Goal: Share content: Share content

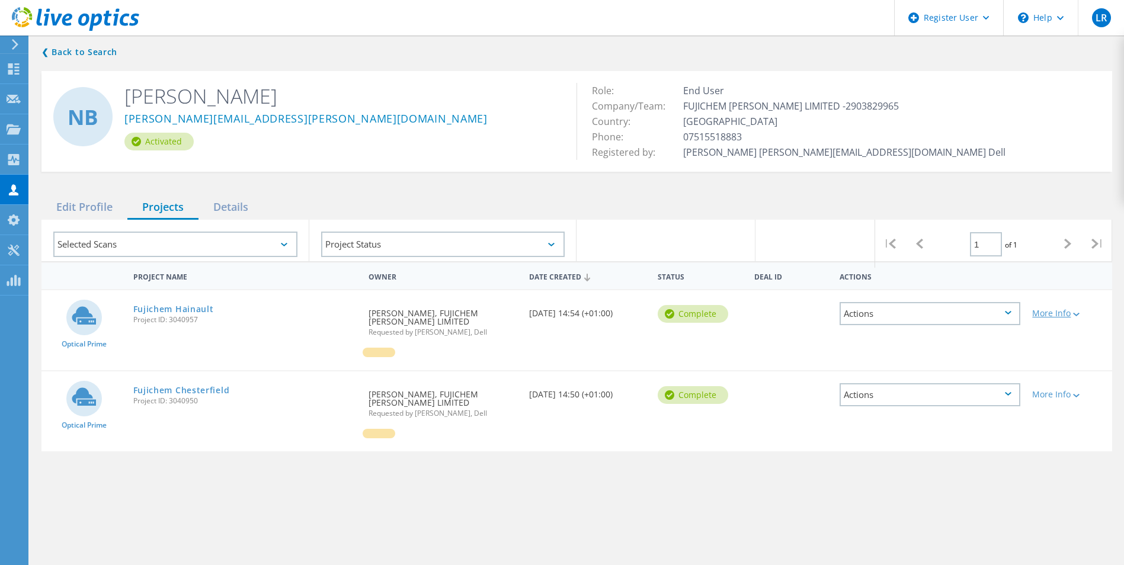
click at [1076, 314] on icon at bounding box center [1076, 315] width 7 height 4
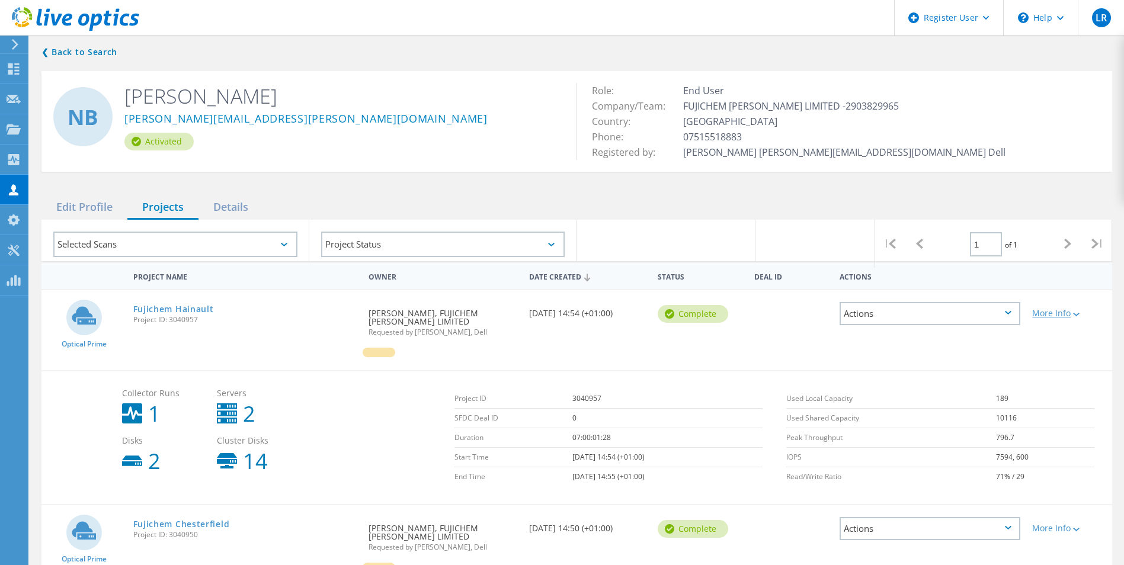
click at [1061, 312] on div "More Info" at bounding box center [1069, 313] width 74 height 8
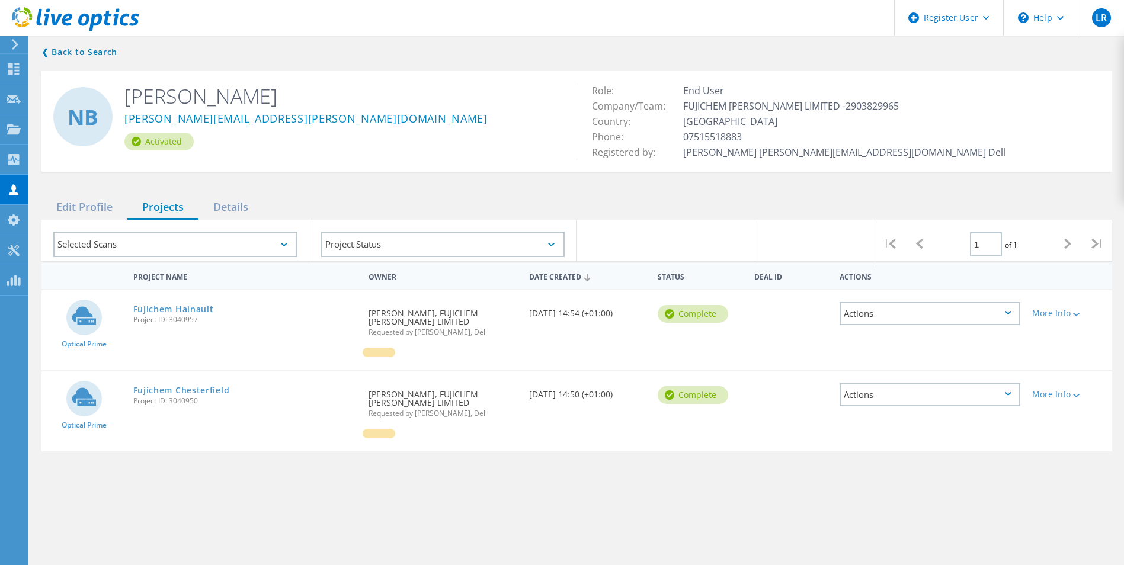
click at [1077, 315] on icon at bounding box center [1076, 315] width 7 height 4
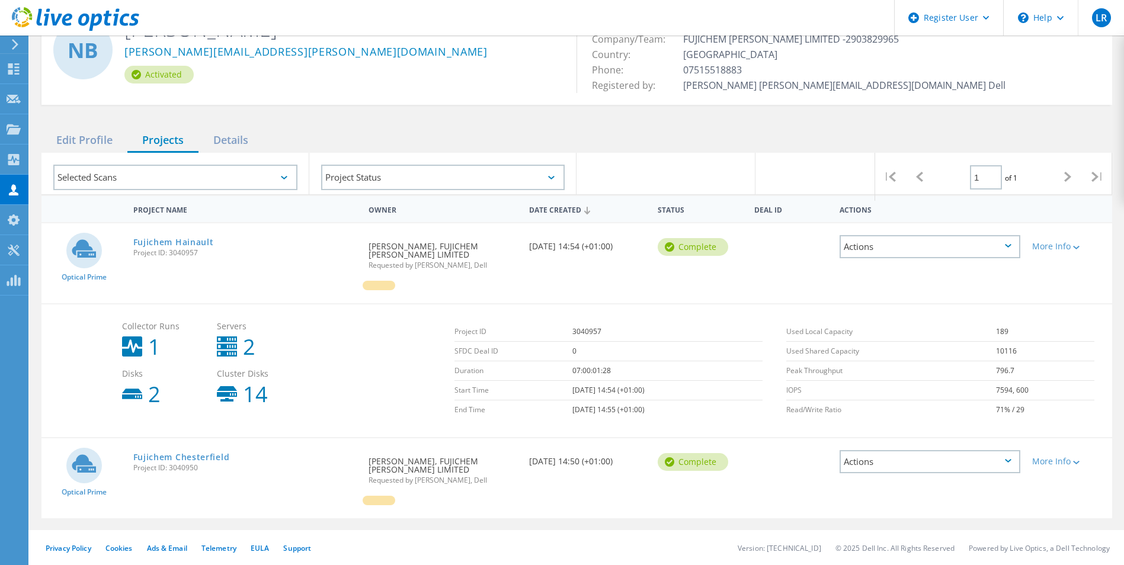
scroll to position [68, 0]
click at [910, 249] on div "Actions" at bounding box center [930, 246] width 181 height 23
click at [904, 255] on div "Share" at bounding box center [930, 255] width 178 height 18
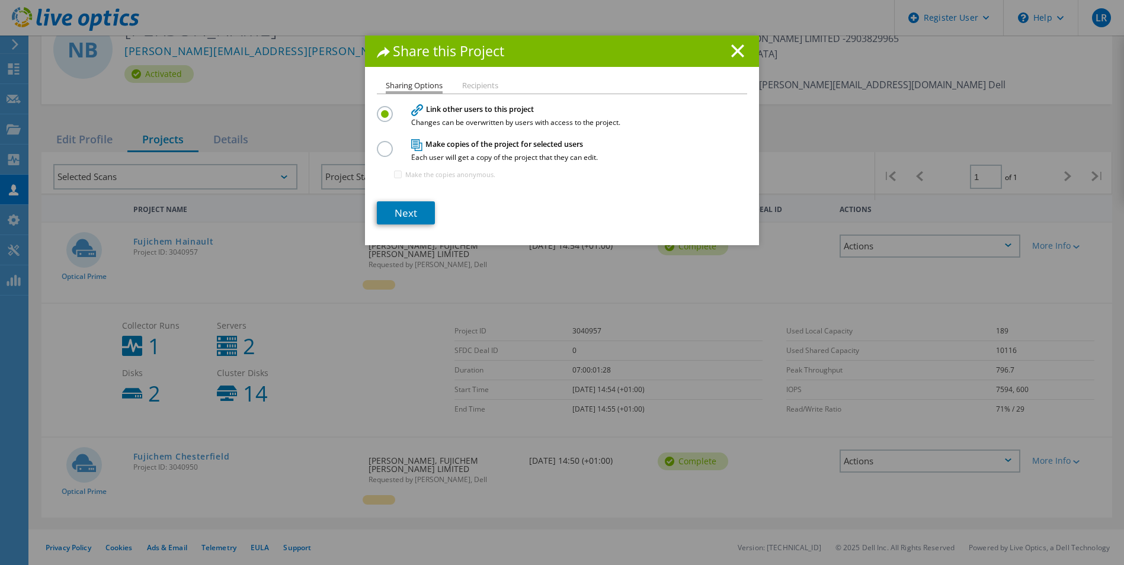
click at [482, 85] on li "Recipients" at bounding box center [480, 86] width 36 height 9
click at [481, 84] on li "Recipients" at bounding box center [480, 86] width 36 height 9
click at [380, 144] on label at bounding box center [387, 142] width 21 height 3
click at [0, 0] on input "radio" at bounding box center [0, 0] width 0 height 0
click at [465, 84] on li "Recipients" at bounding box center [480, 86] width 36 height 9
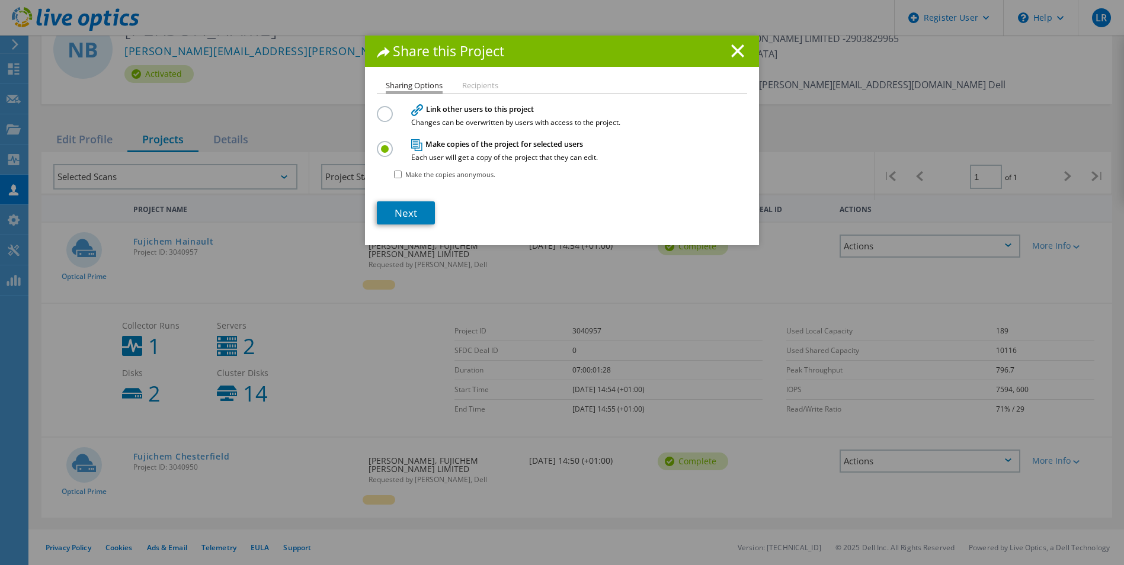
click at [380, 109] on label at bounding box center [387, 107] width 21 height 3
click at [0, 0] on input "radio" at bounding box center [0, 0] width 0 height 0
click at [413, 216] on link "Next" at bounding box center [406, 212] width 58 height 23
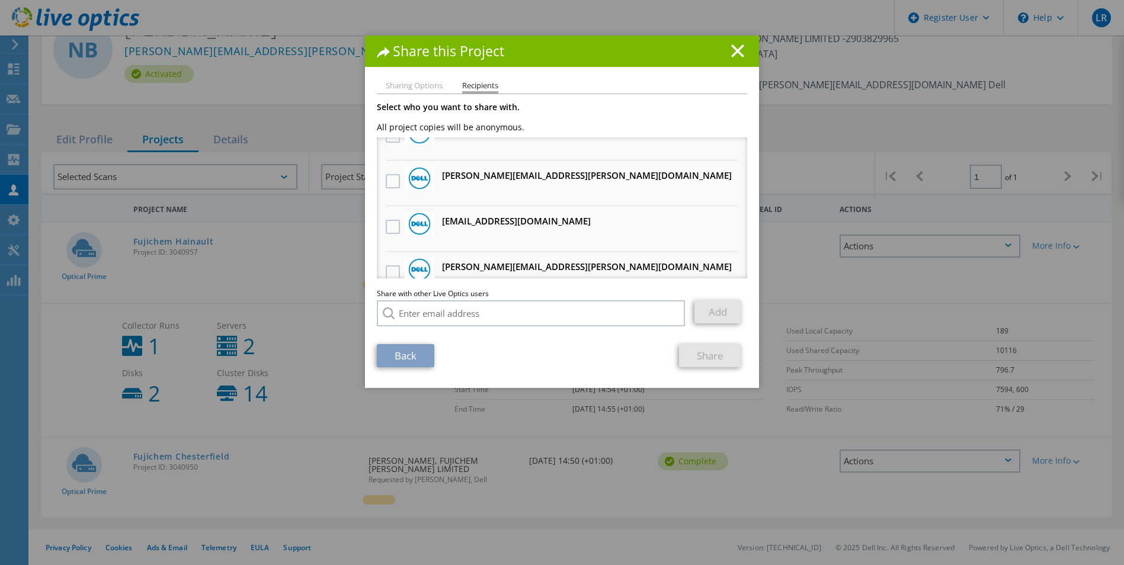
scroll to position [178, 0]
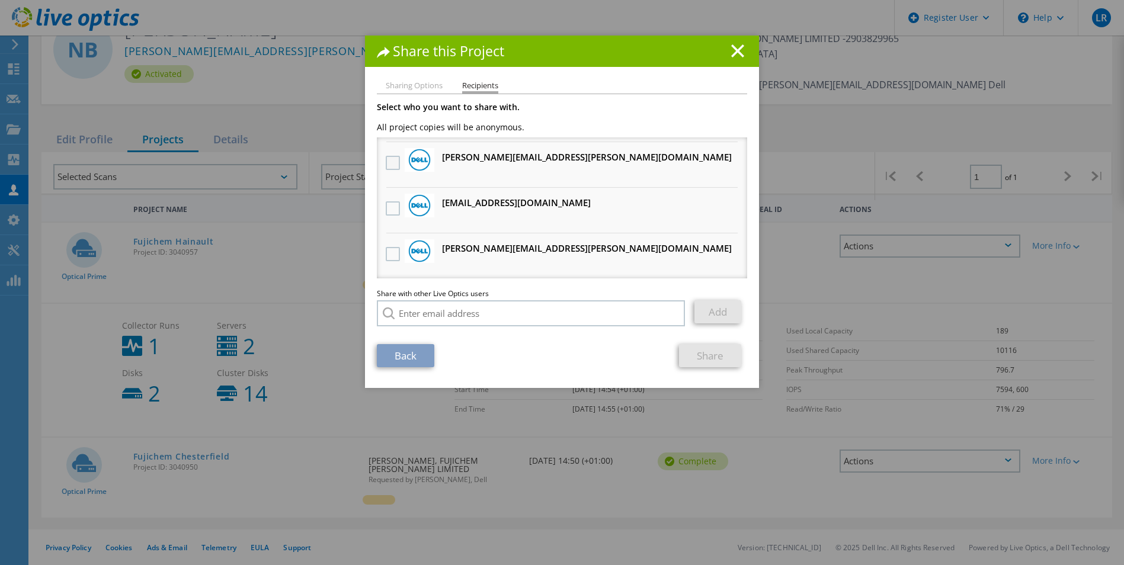
click at [386, 160] on label at bounding box center [394, 163] width 17 height 14
click at [0, 0] on input "checkbox" at bounding box center [0, 0] width 0 height 0
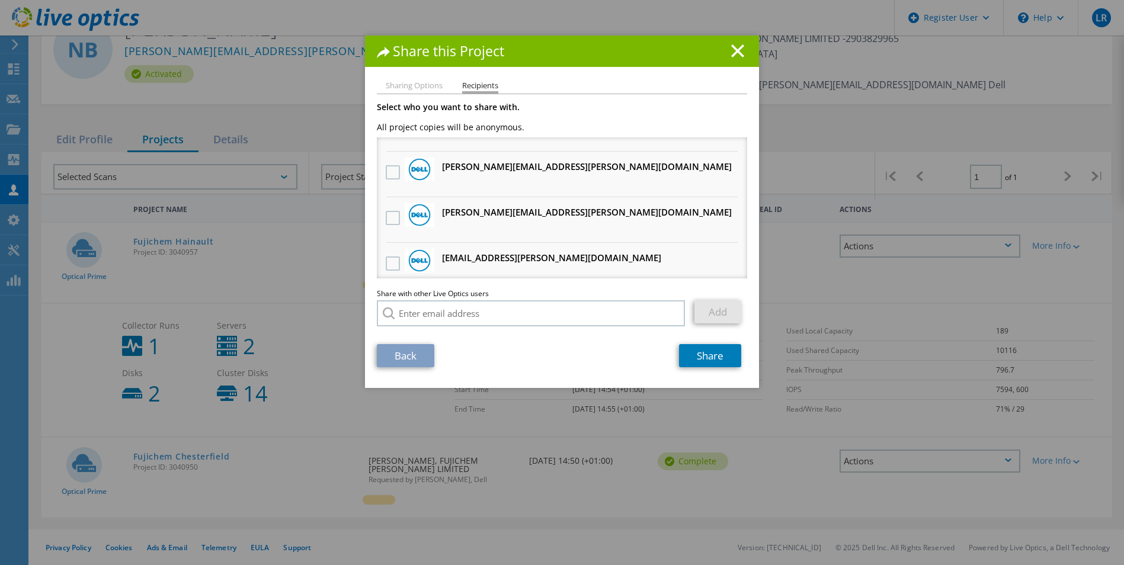
scroll to position [474, 0]
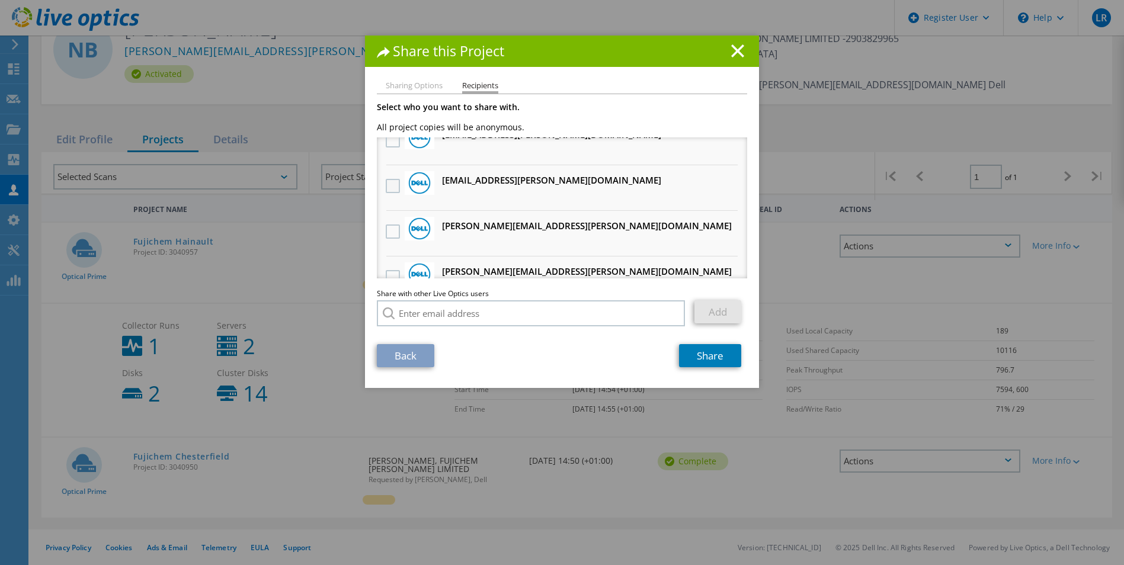
click at [386, 184] on label at bounding box center [394, 186] width 17 height 14
click at [0, 0] on input "checkbox" at bounding box center [0, 0] width 0 height 0
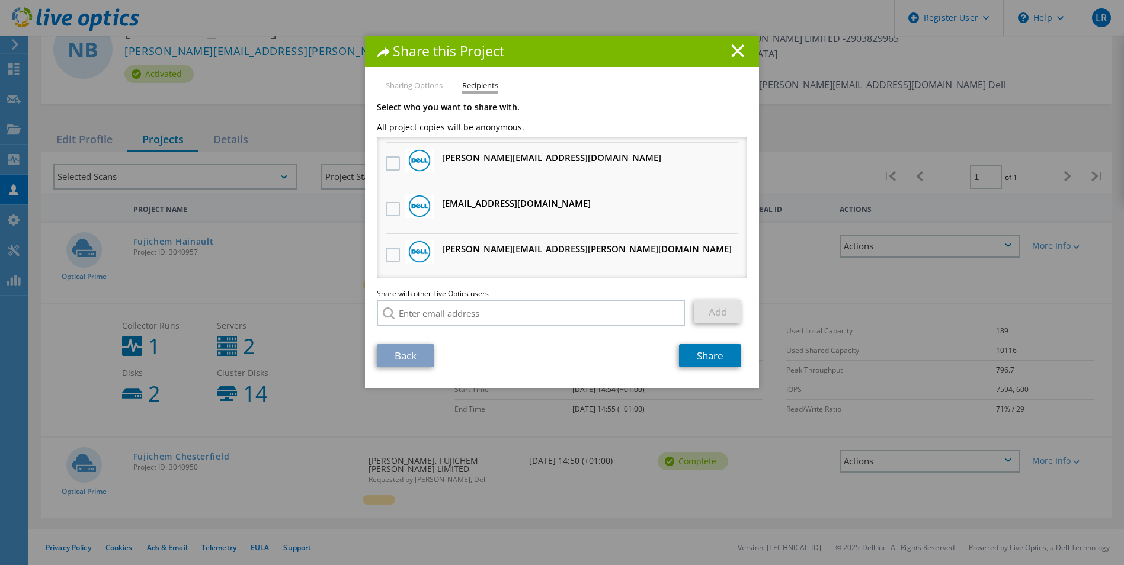
scroll to position [771, 0]
click at [478, 314] on input "search" at bounding box center [531, 313] width 308 height 26
type input "d"
click at [491, 318] on input "search" at bounding box center [531, 313] width 308 height 26
paste input "Daryl.Hannah@dell.com"
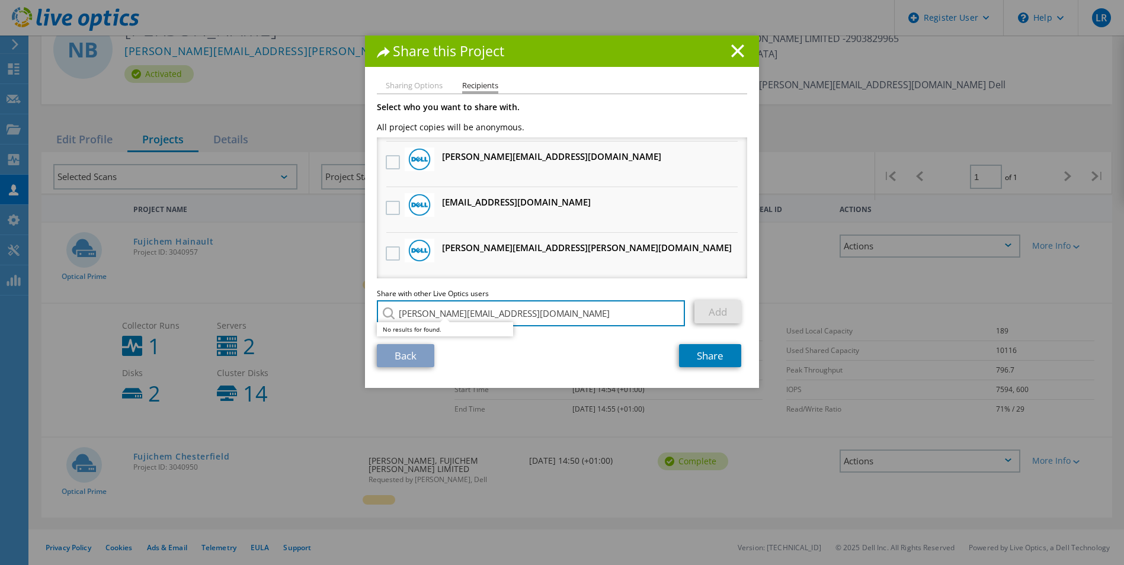
type input "Daryl.Hannah@dell.com"
click at [709, 302] on link "Add" at bounding box center [717, 311] width 47 height 23
drag, startPoint x: 632, startPoint y: 317, endPoint x: 274, endPoint y: 315, distance: 357.3
click at [274, 315] on div "Share this Project Sharing Options Recipients Link other users to this project …" at bounding box center [562, 301] width 1124 height 530
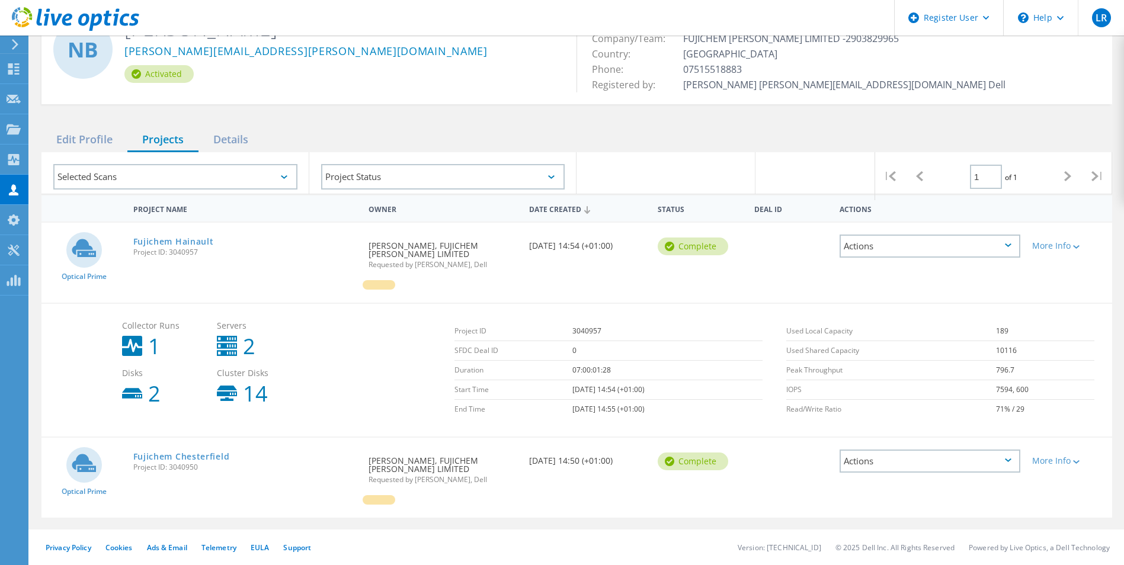
click at [1006, 244] on icon at bounding box center [1008, 246] width 7 height 4
click at [925, 259] on div "Share" at bounding box center [930, 255] width 178 height 18
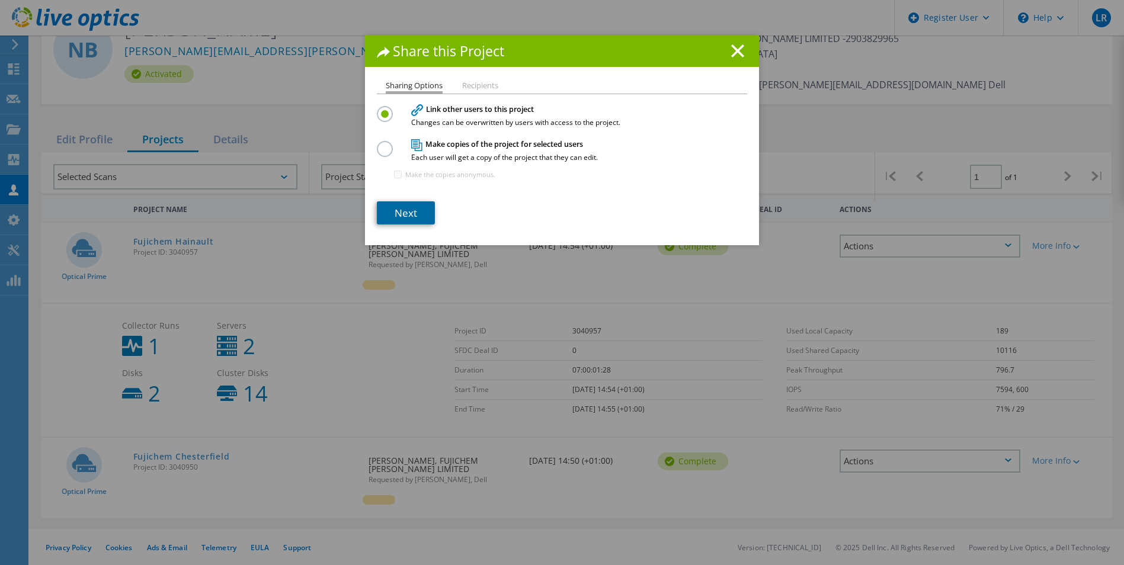
click at [395, 215] on link "Next" at bounding box center [406, 212] width 58 height 23
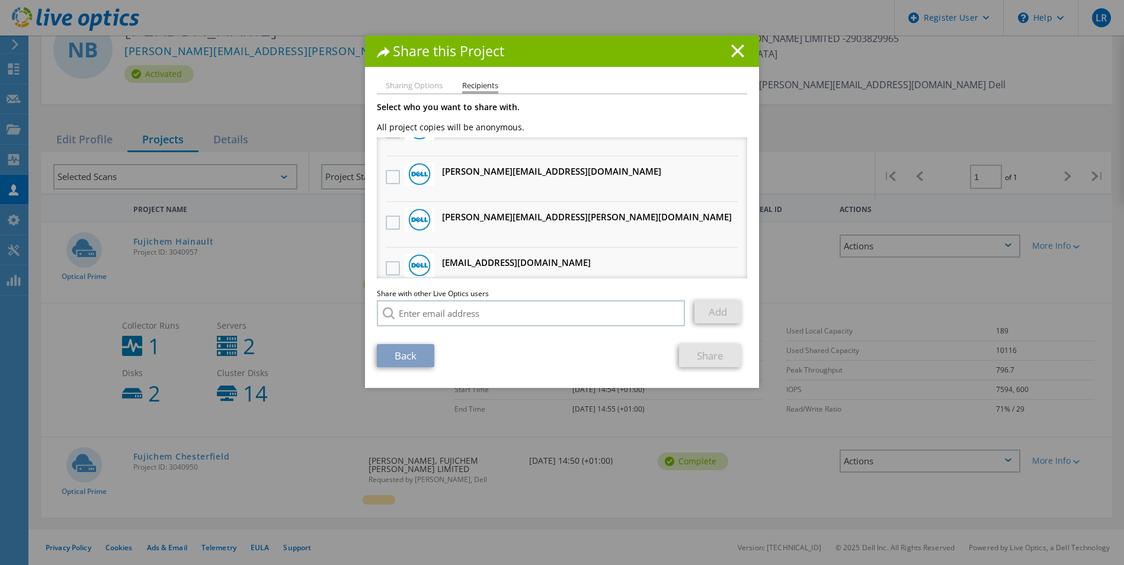
scroll to position [118, 0]
click at [393, 217] on label at bounding box center [394, 222] width 17 height 14
click at [0, 0] on input "checkbox" at bounding box center [0, 0] width 0 height 0
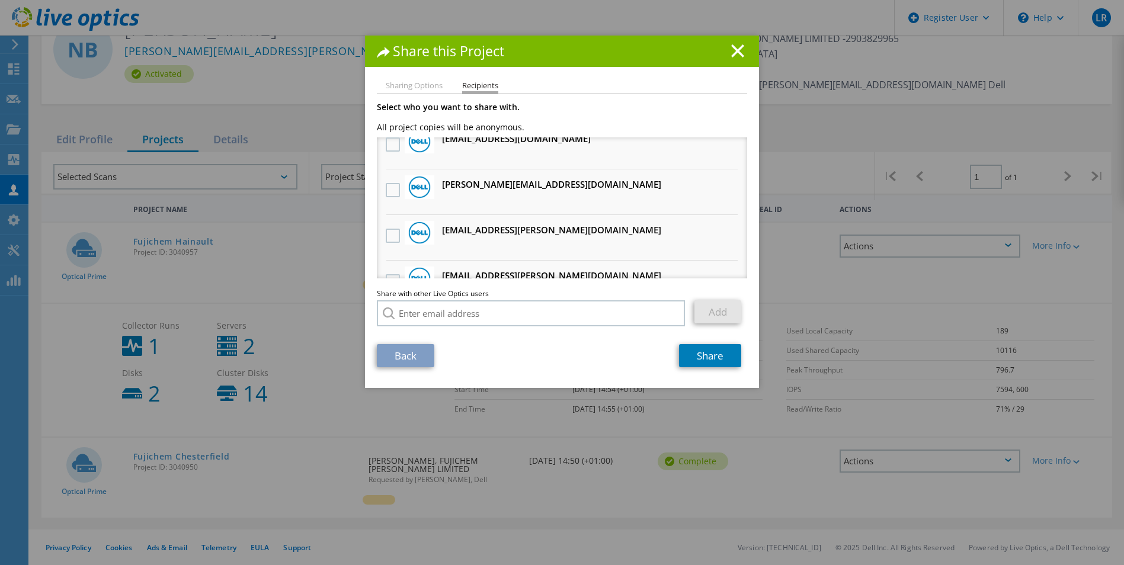
scroll to position [415, 0]
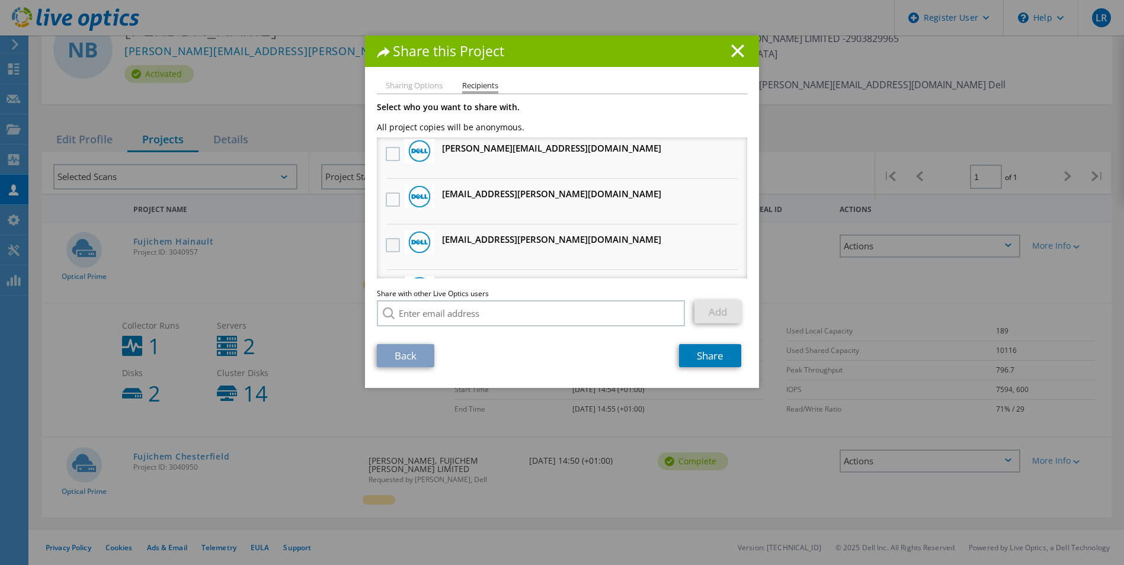
click at [389, 240] on label at bounding box center [394, 245] width 17 height 14
click at [0, 0] on input "checkbox" at bounding box center [0, 0] width 0 height 0
click at [711, 358] on link "Share" at bounding box center [710, 355] width 62 height 23
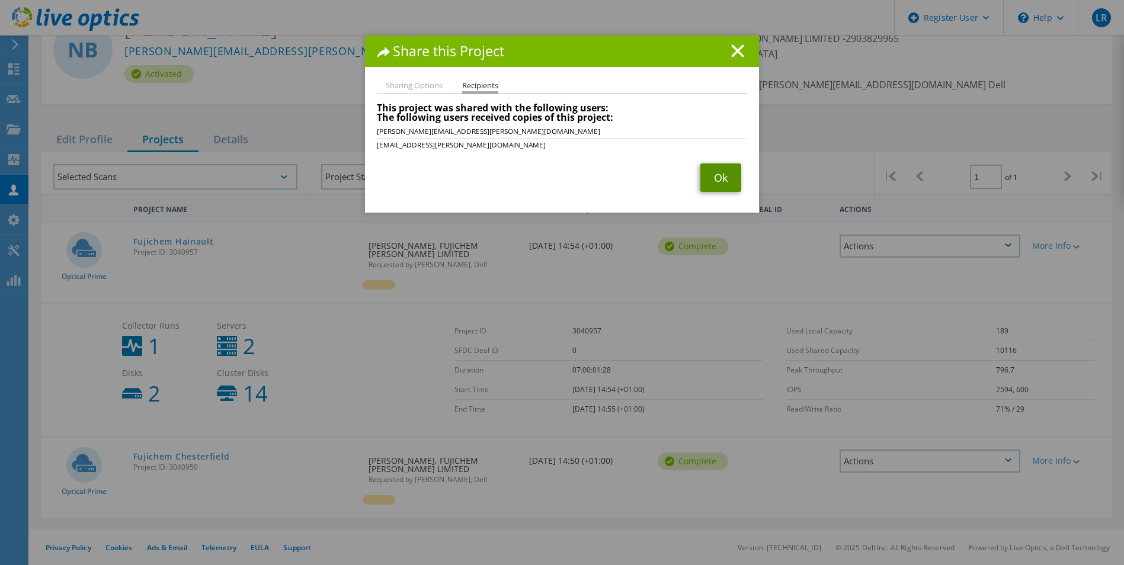
click at [728, 168] on link "Ok" at bounding box center [720, 178] width 41 height 28
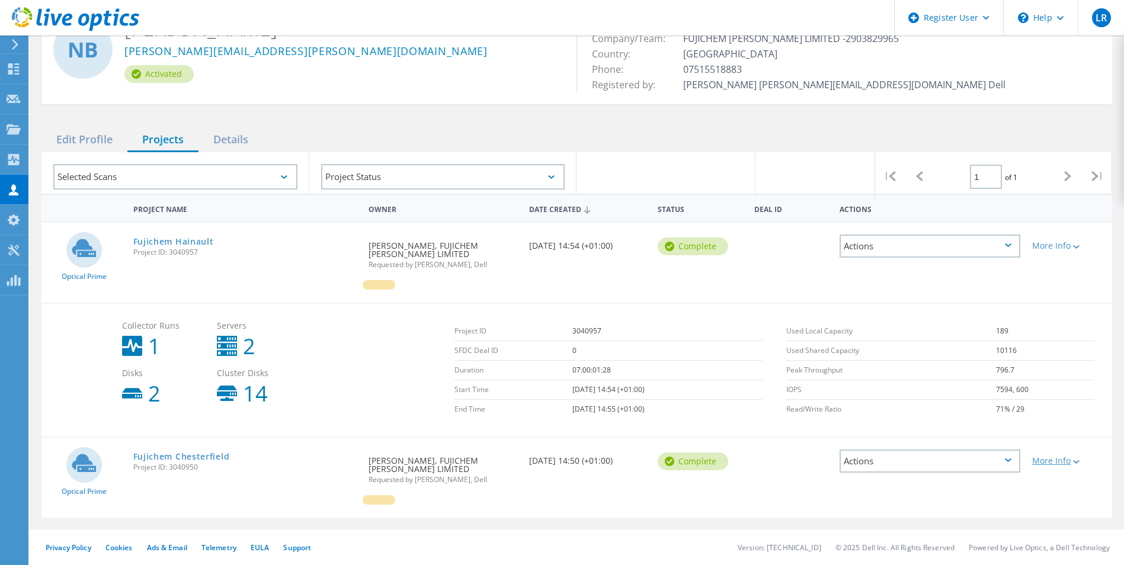
click at [1051, 457] on div "More Info" at bounding box center [1069, 461] width 74 height 8
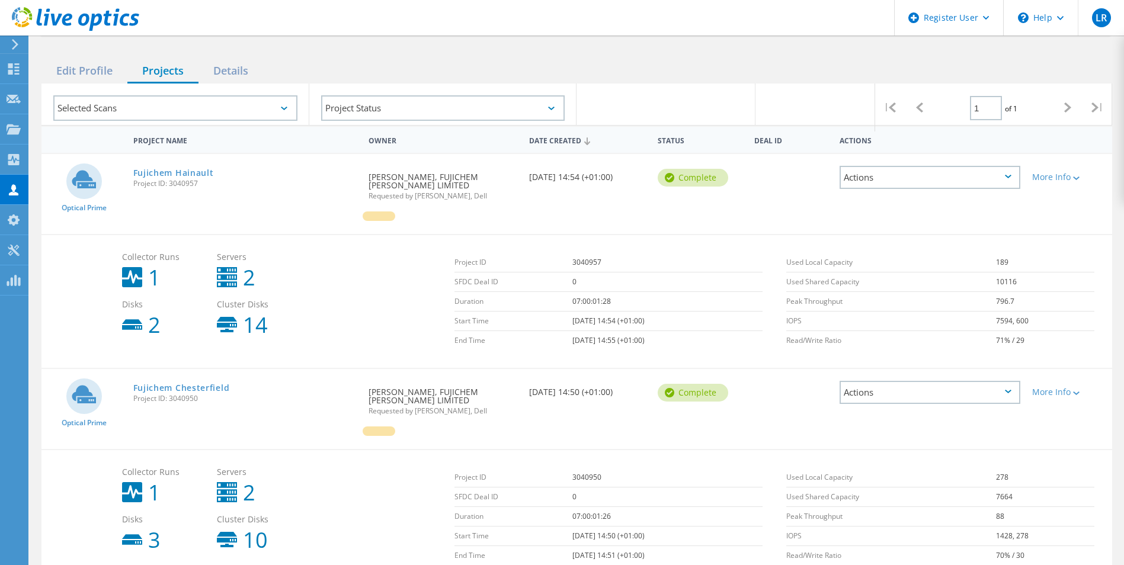
scroll to position [201, 0]
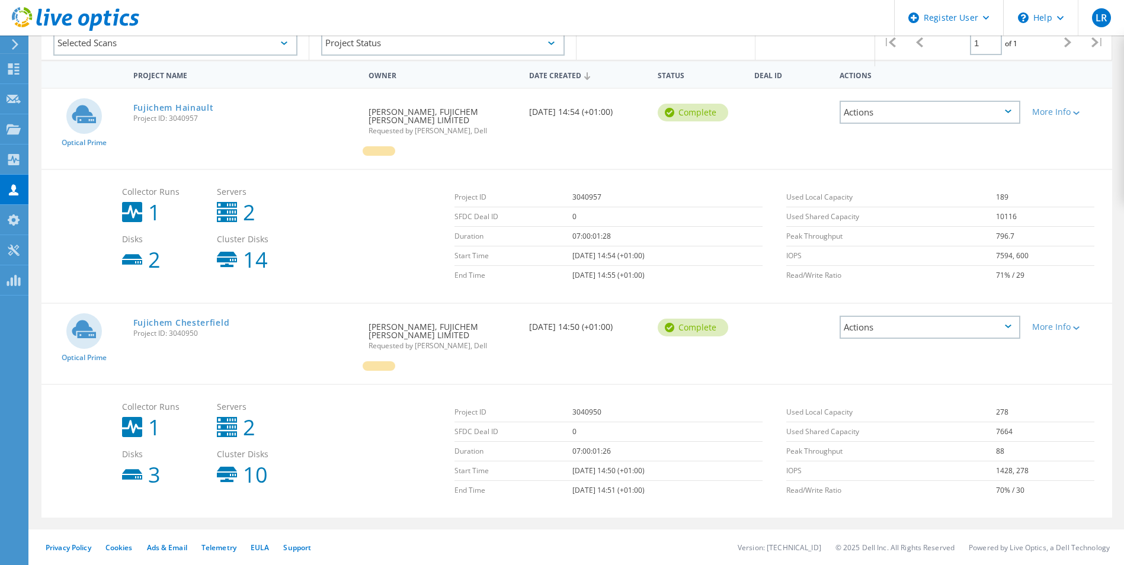
click at [975, 323] on div "Actions" at bounding box center [930, 327] width 181 height 23
click at [909, 335] on div "Share" at bounding box center [930, 337] width 178 height 18
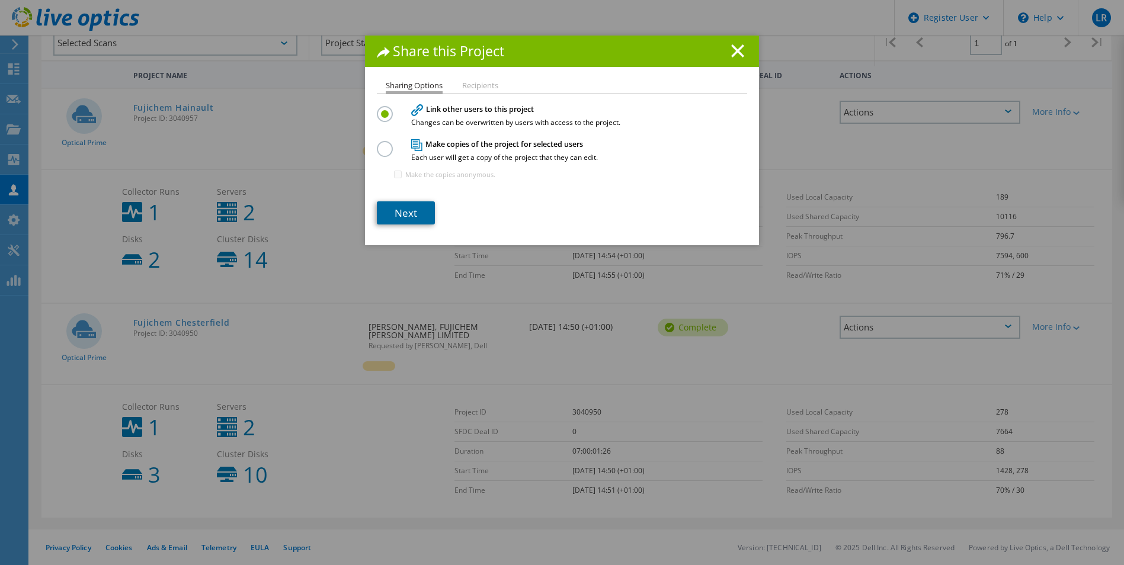
click at [409, 214] on link "Next" at bounding box center [406, 212] width 58 height 23
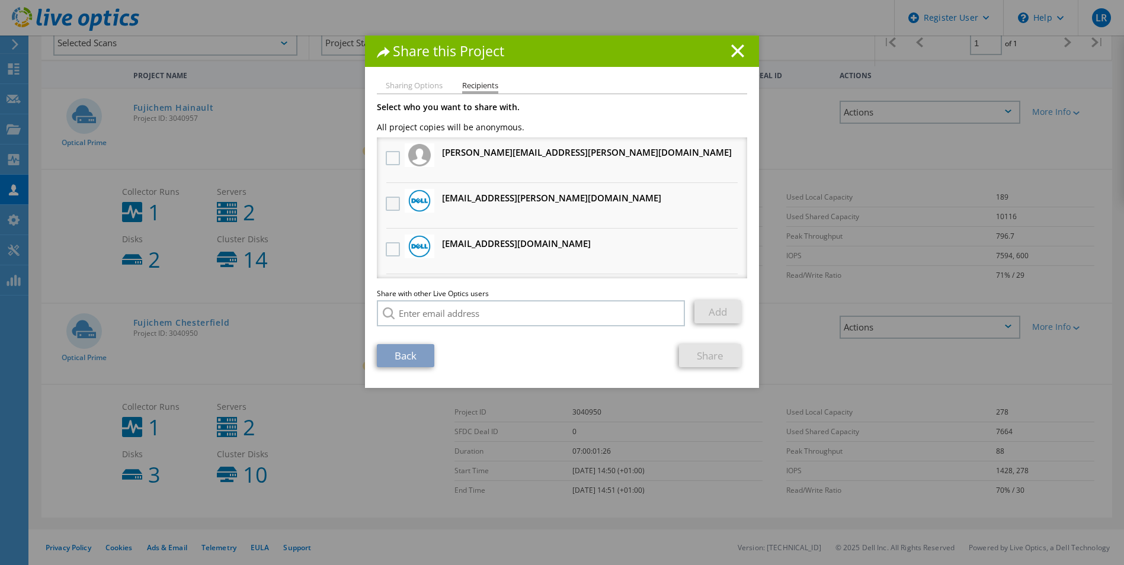
click at [388, 197] on label at bounding box center [394, 204] width 17 height 14
click at [0, 0] on input "checkbox" at bounding box center [0, 0] width 0 height 0
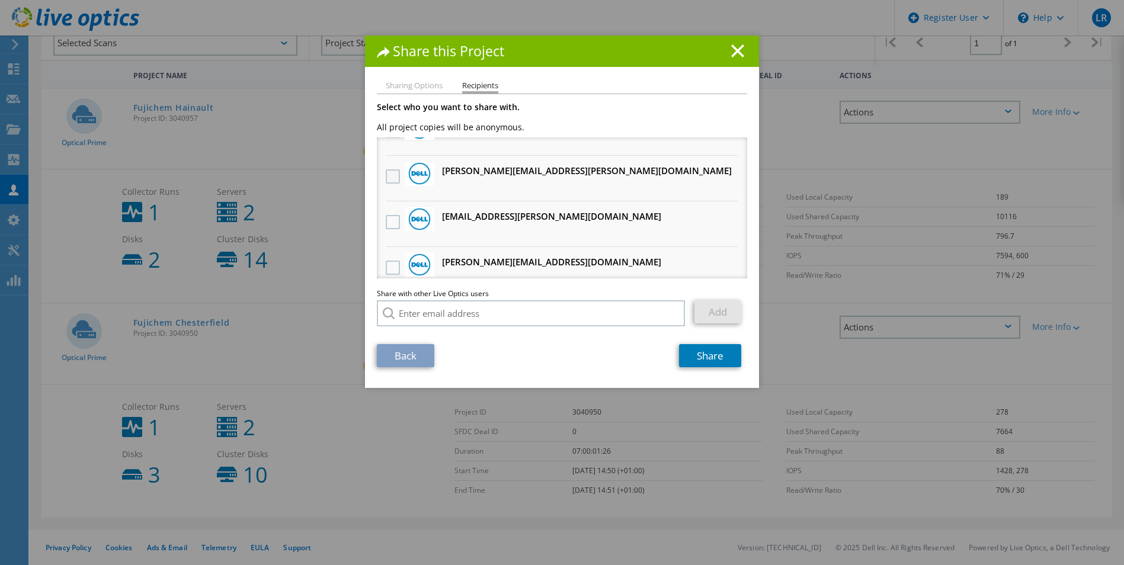
click at [386, 177] on label at bounding box center [394, 176] width 17 height 14
click at [0, 0] on input "checkbox" at bounding box center [0, 0] width 0 height 0
click at [703, 357] on link "Share" at bounding box center [710, 355] width 62 height 23
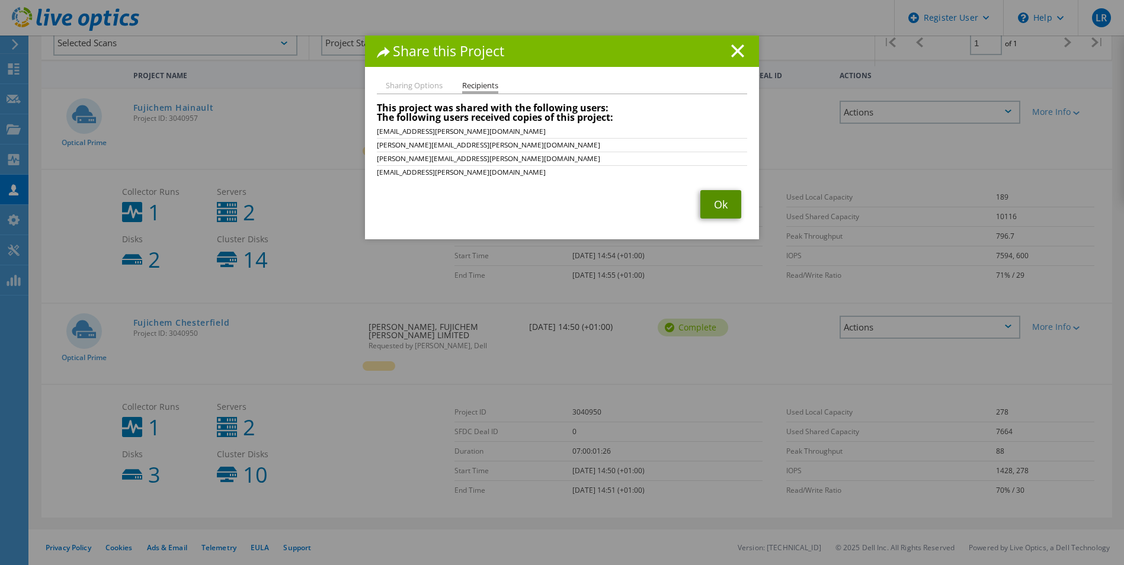
click at [719, 207] on link "Ok" at bounding box center [720, 204] width 41 height 28
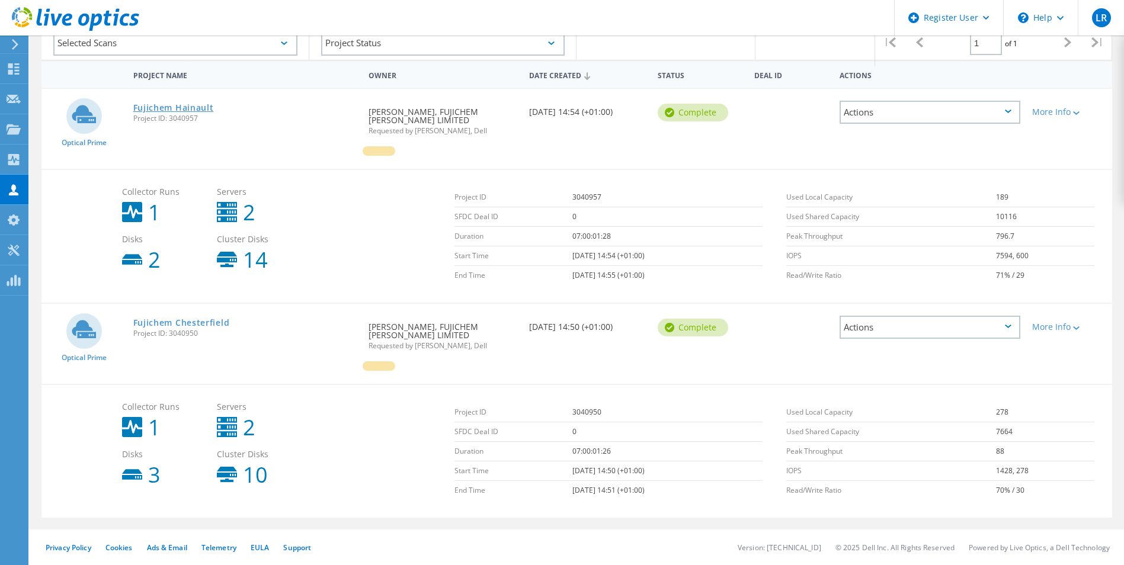
click at [171, 105] on link "Fujichem Hainault" at bounding box center [173, 108] width 81 height 8
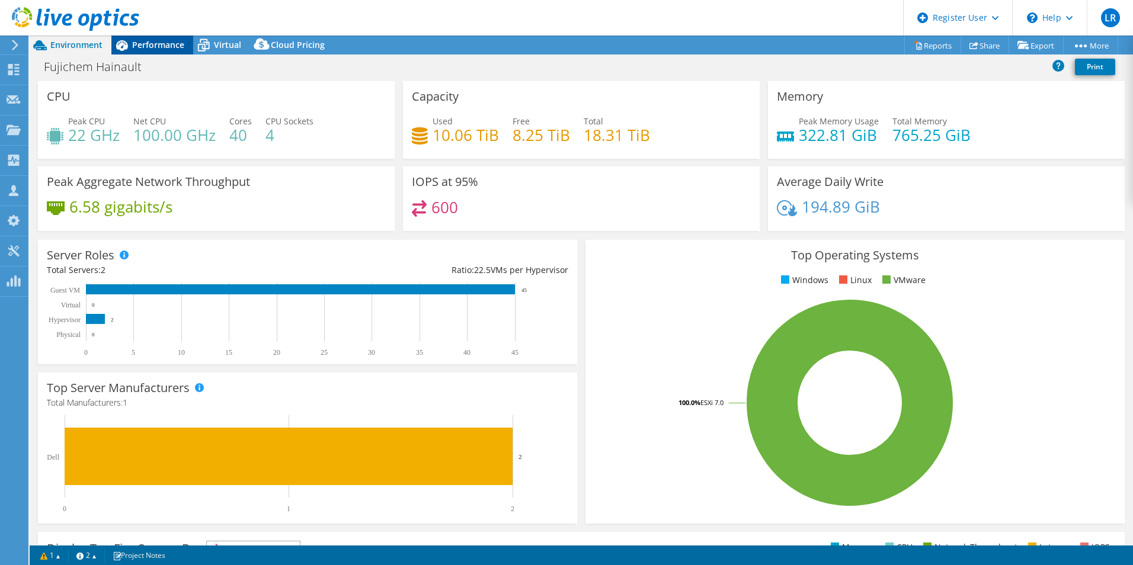
click at [155, 37] on div "Performance" at bounding box center [152, 45] width 82 height 19
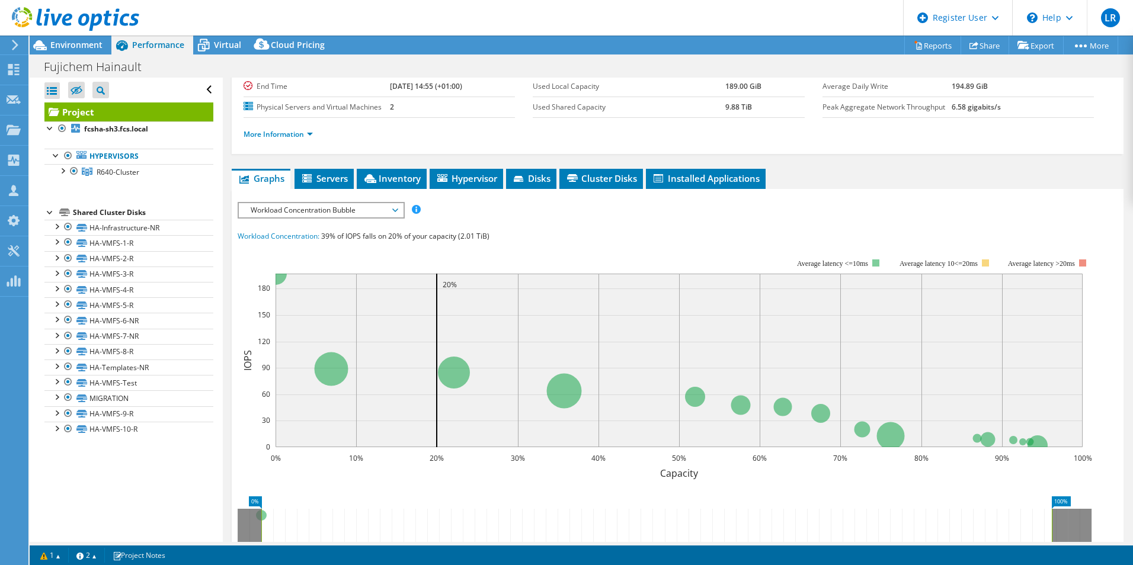
scroll to position [118, 0]
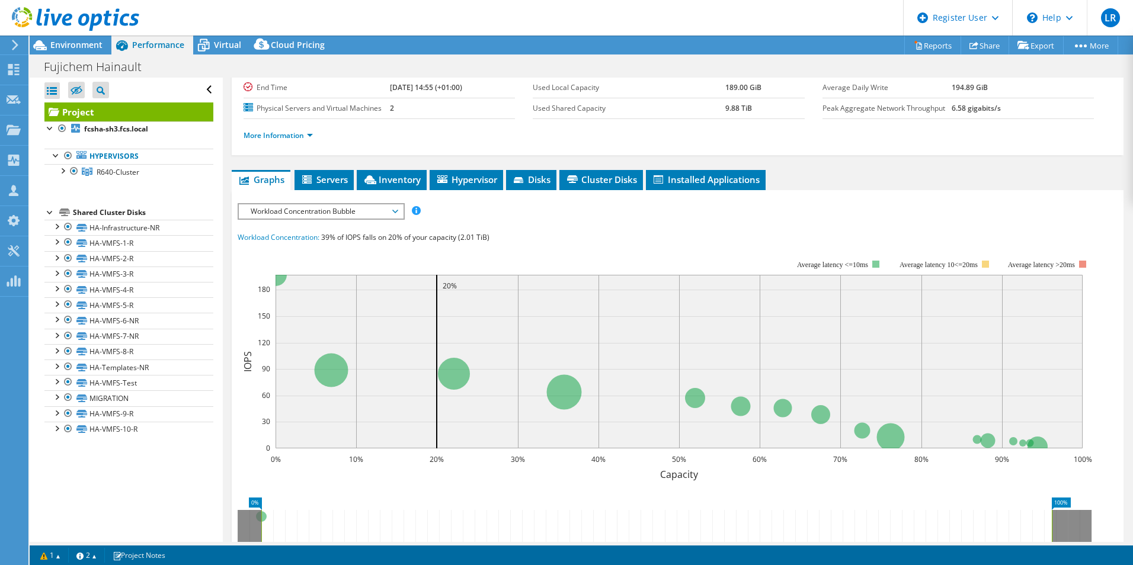
click at [357, 210] on span "Workload Concentration Bubble" at bounding box center [321, 211] width 152 height 14
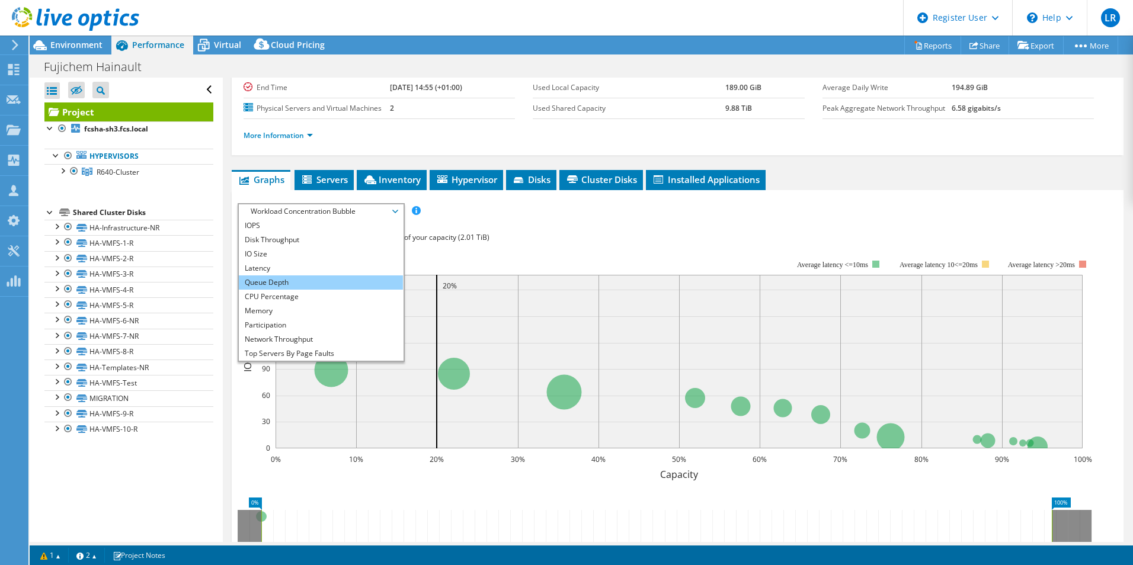
scroll to position [43, 0]
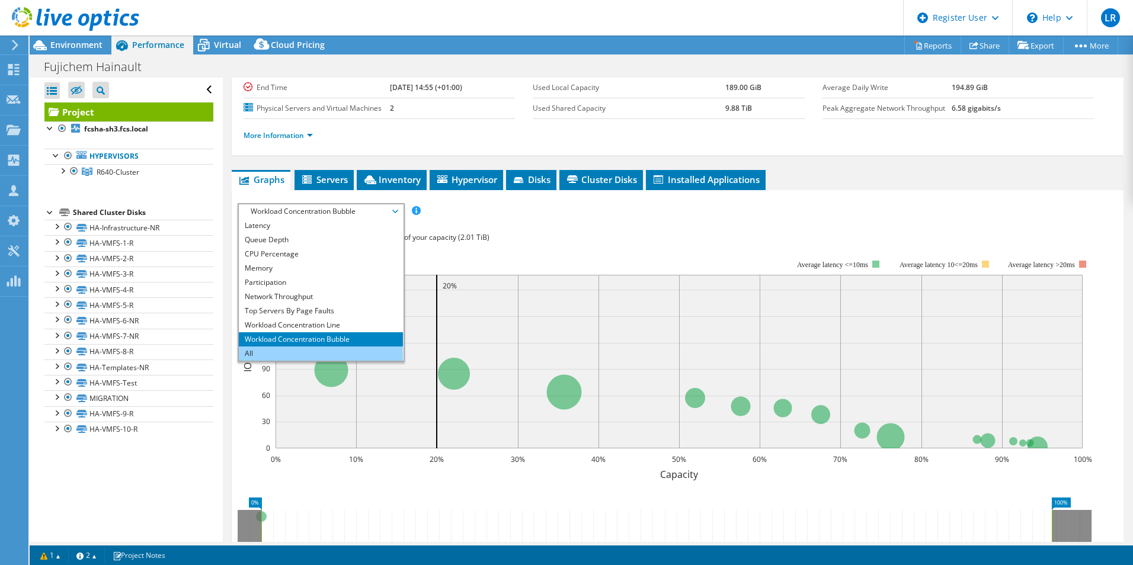
click at [313, 357] on li "All" at bounding box center [321, 354] width 164 height 14
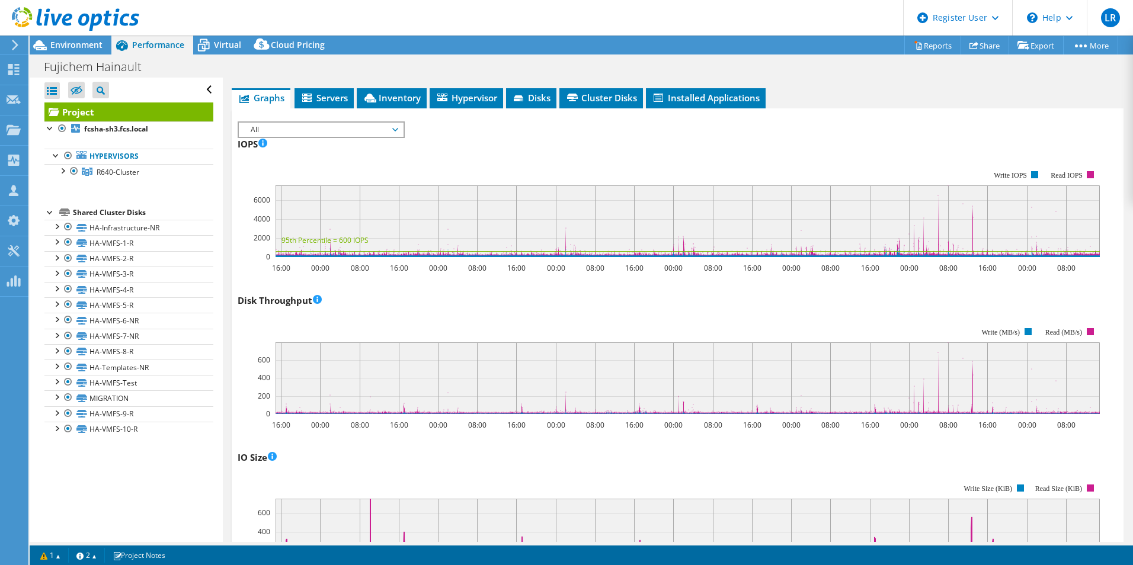
scroll to position [0, 0]
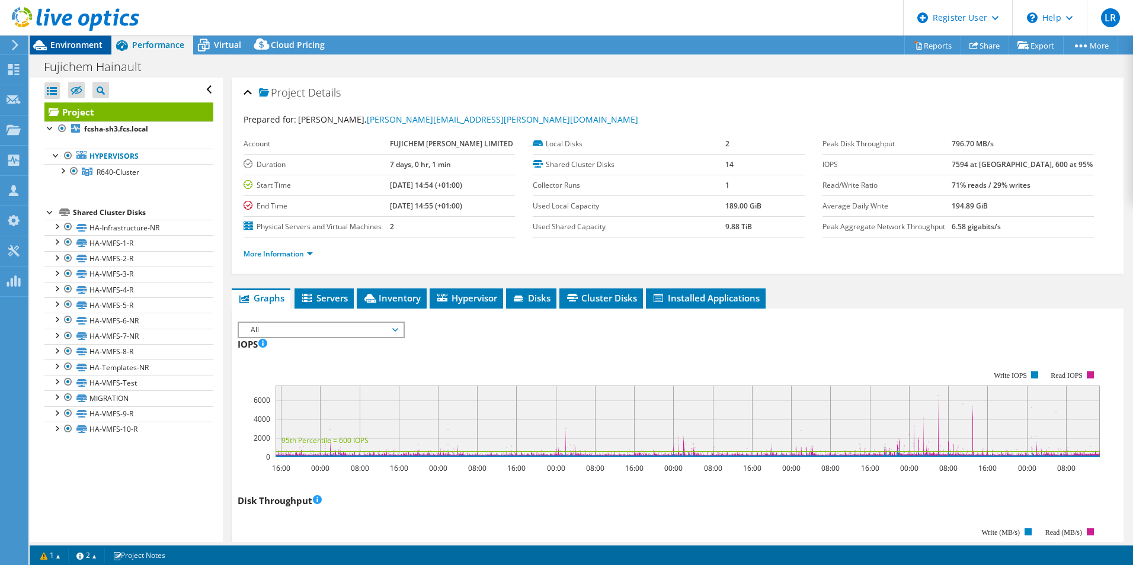
click at [66, 45] on span "Environment" at bounding box center [76, 44] width 52 height 11
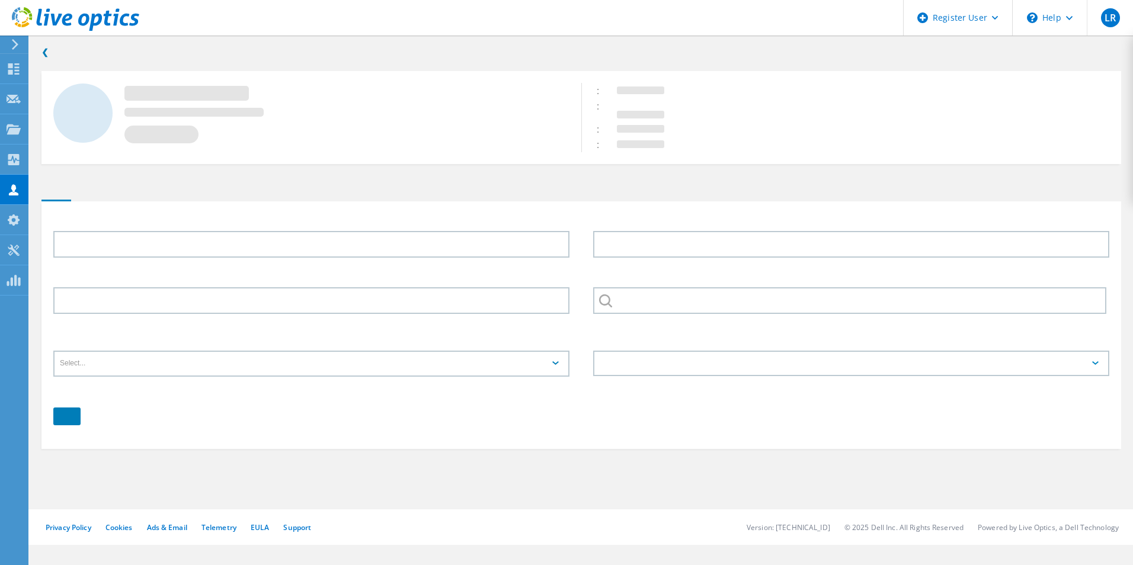
type input "Nick"
type input "Biddle"
type input "07515518883"
type input "FUJICHEM SONNEBORN LIMITED"
type input "English"
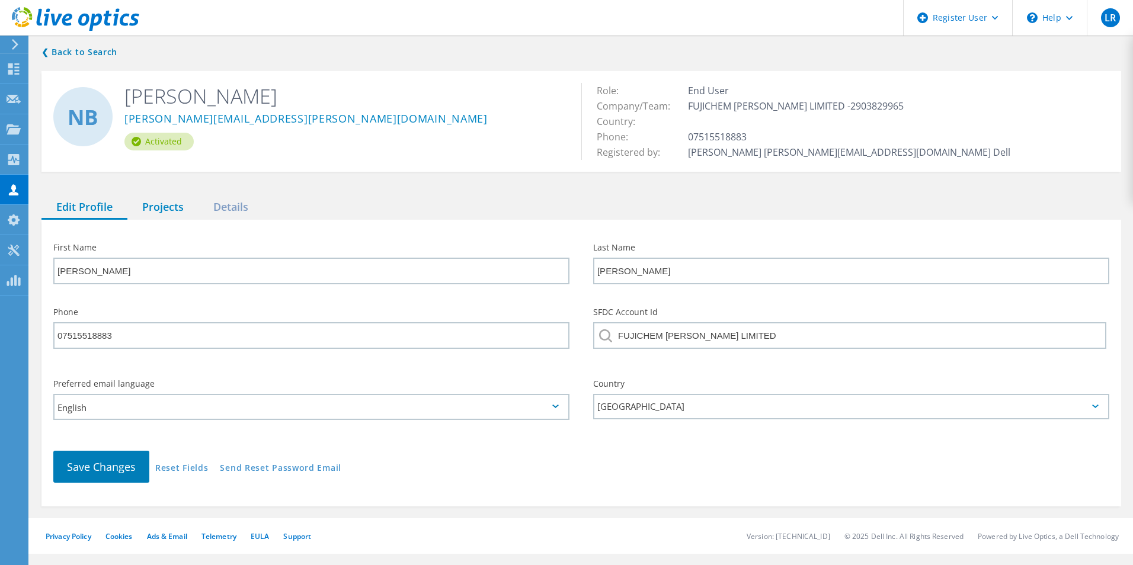
click at [159, 213] on div "Projects" at bounding box center [162, 208] width 71 height 24
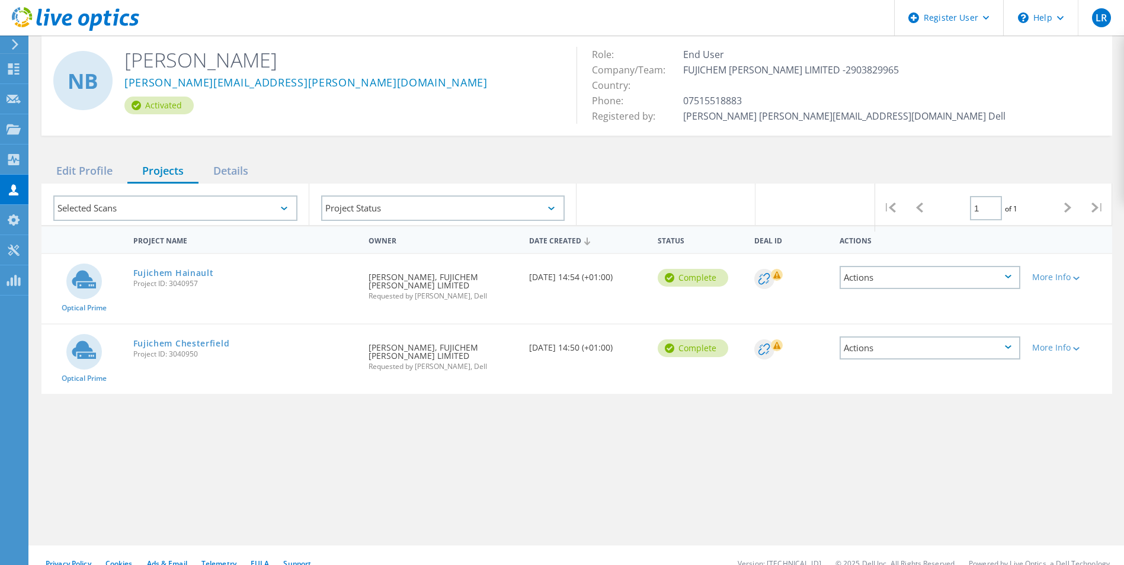
scroll to position [52, 0]
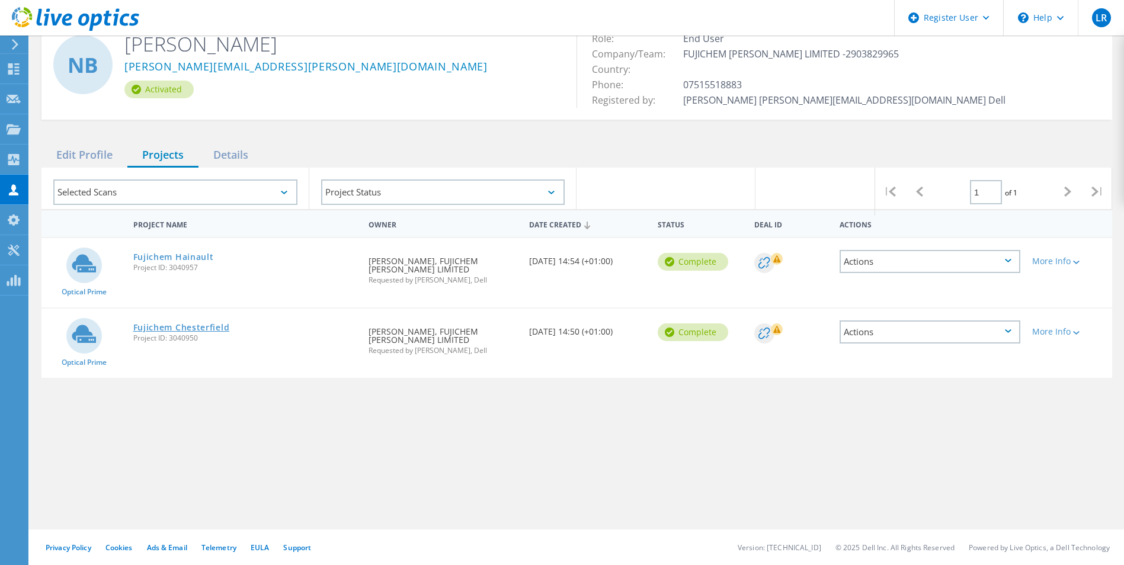
click at [218, 329] on link "Fujichem Chesterfield" at bounding box center [181, 328] width 97 height 8
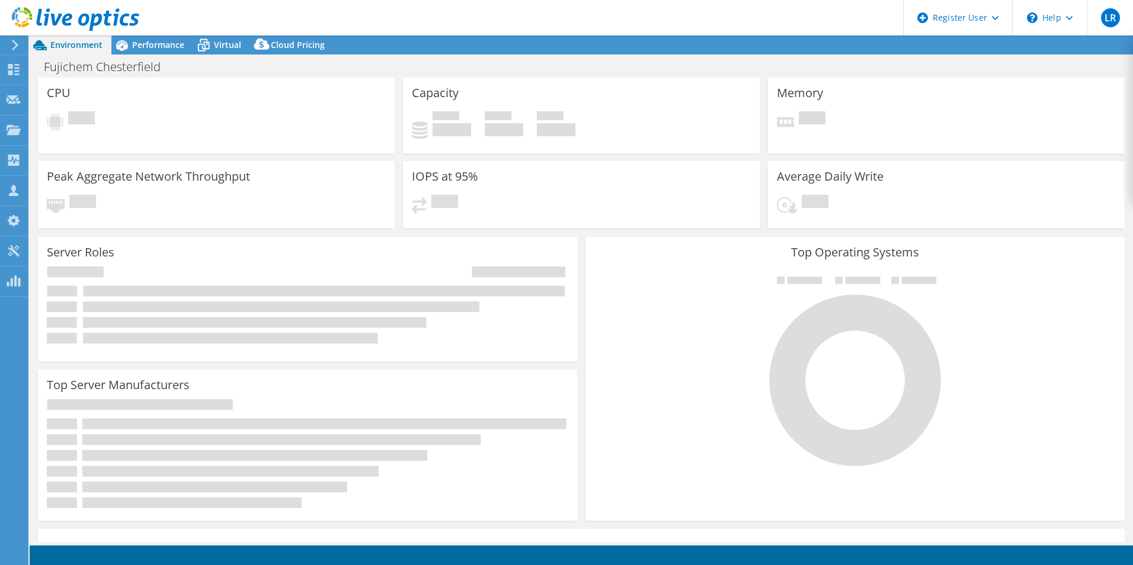
select select "USD"
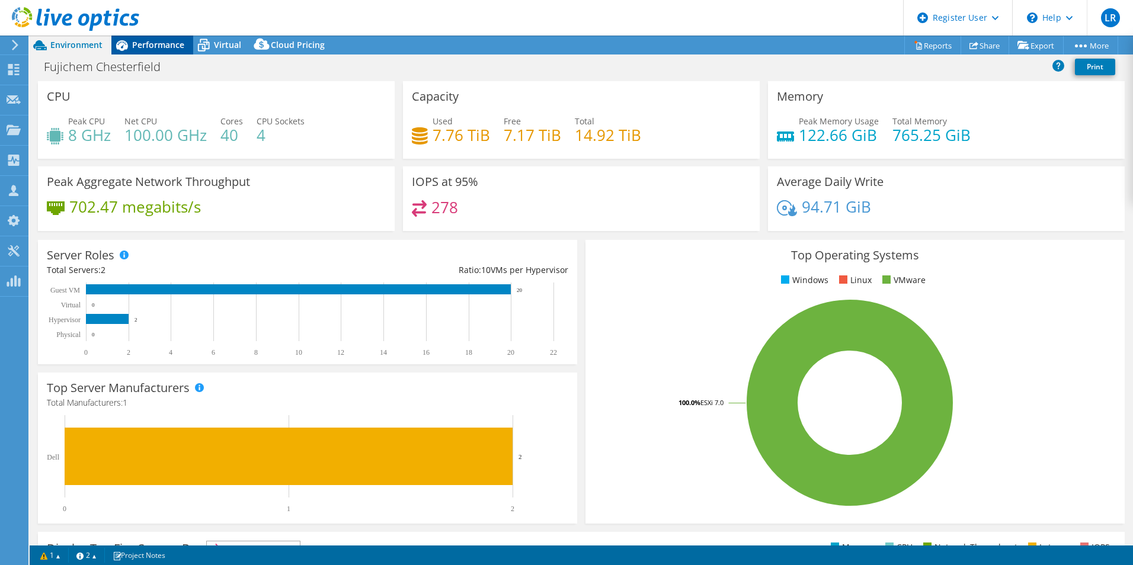
click at [132, 46] on icon at bounding box center [121, 45] width 21 height 21
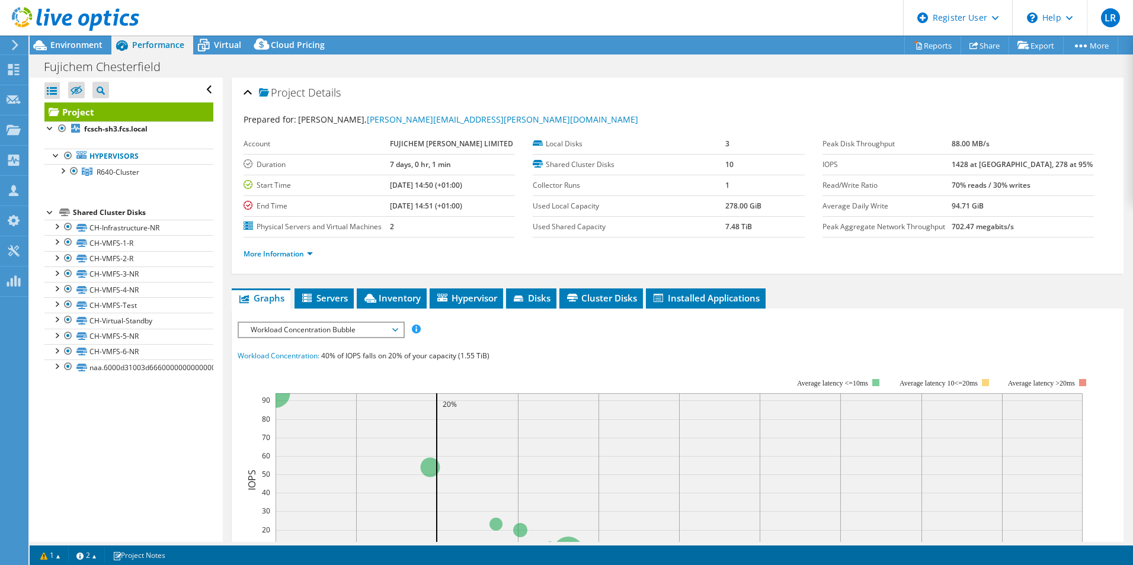
click at [310, 337] on div "Workload Concentration Bubble IOPS Disk Throughput IO Size Latency Queue Depth …" at bounding box center [321, 330] width 167 height 17
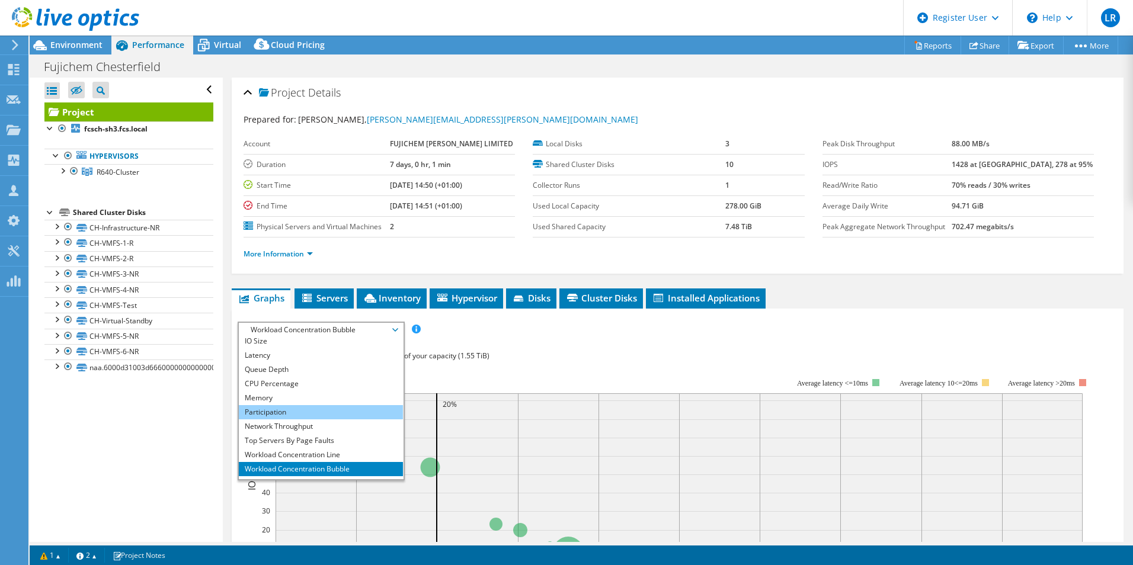
scroll to position [43, 0]
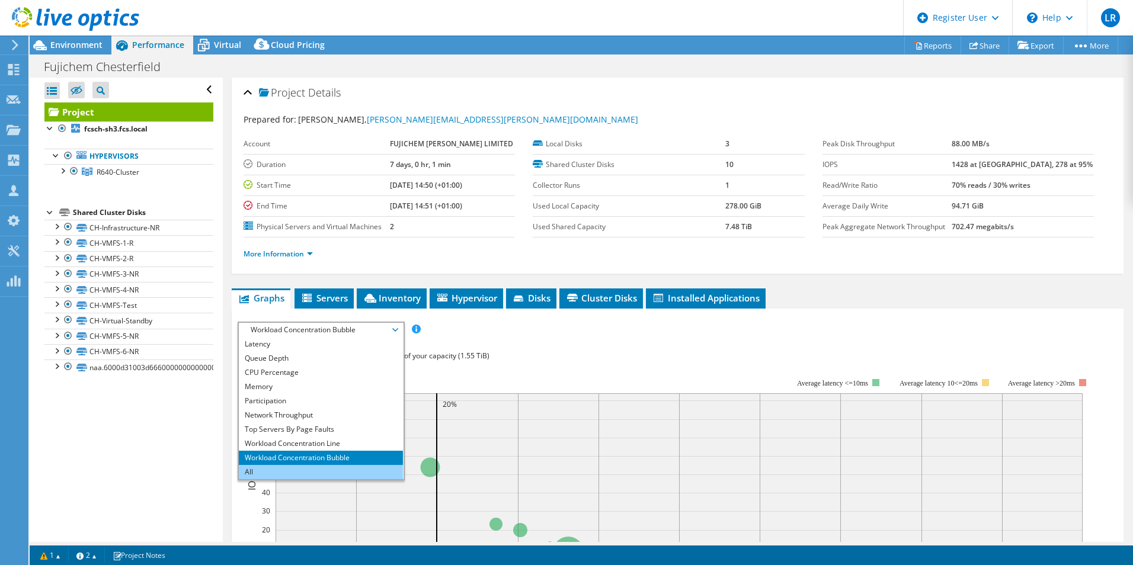
click at [305, 467] on li "All" at bounding box center [321, 472] width 164 height 14
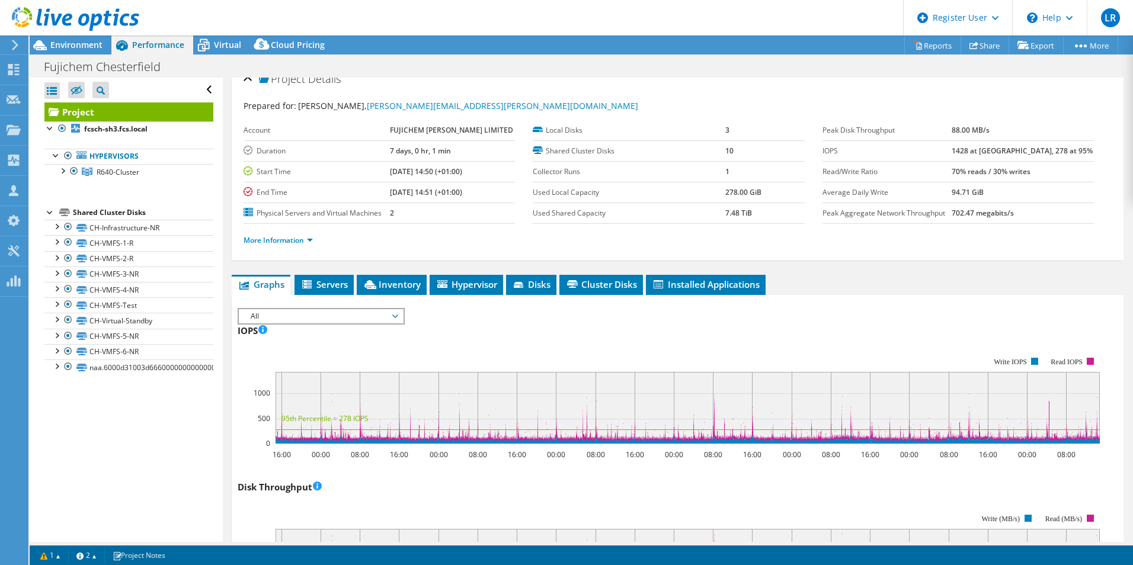
scroll to position [0, 0]
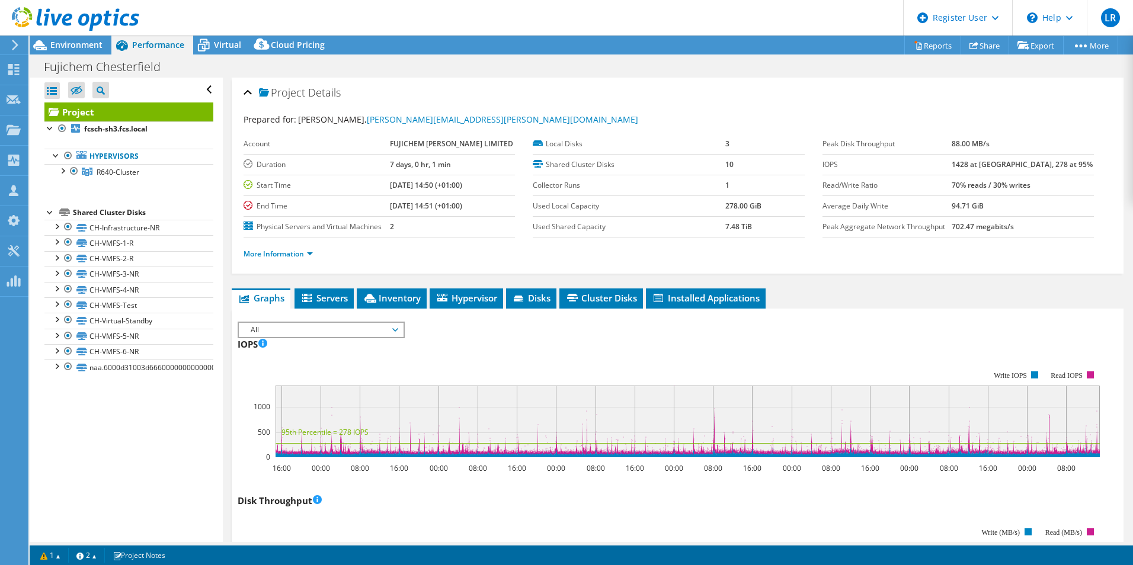
click at [197, 87] on div "Open All Close All Hide Excluded Nodes Project Tree Filter" at bounding box center [128, 90] width 169 height 25
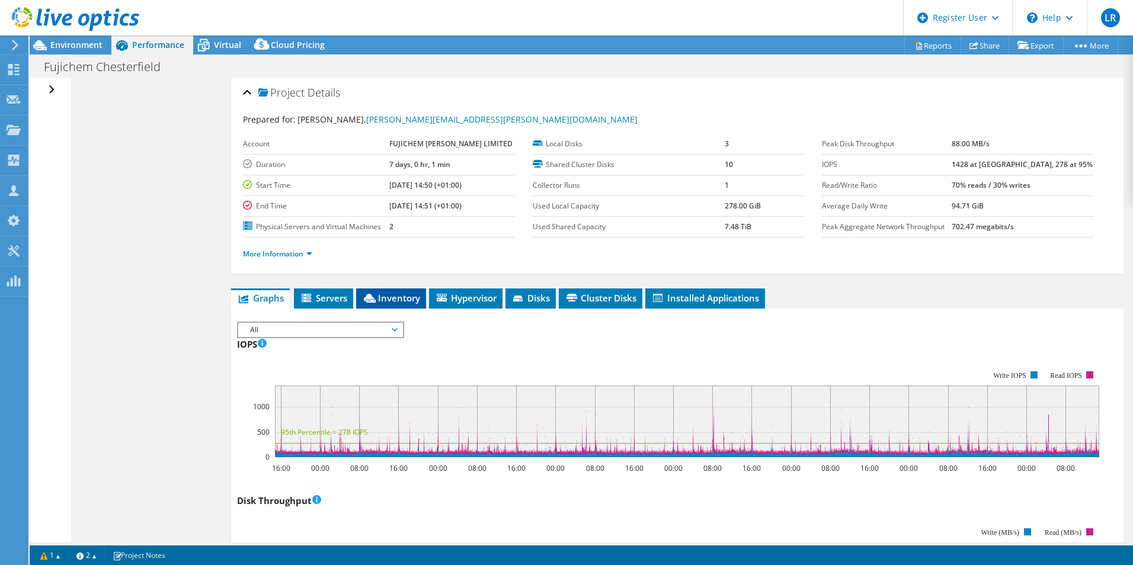
drag, startPoint x: 50, startPoint y: 90, endPoint x: 387, endPoint y: 289, distance: 391.0
click at [50, 90] on div "Open All Close All Hide Excluded Nodes Project Tree Filter" at bounding box center [52, 90] width 17 height 25
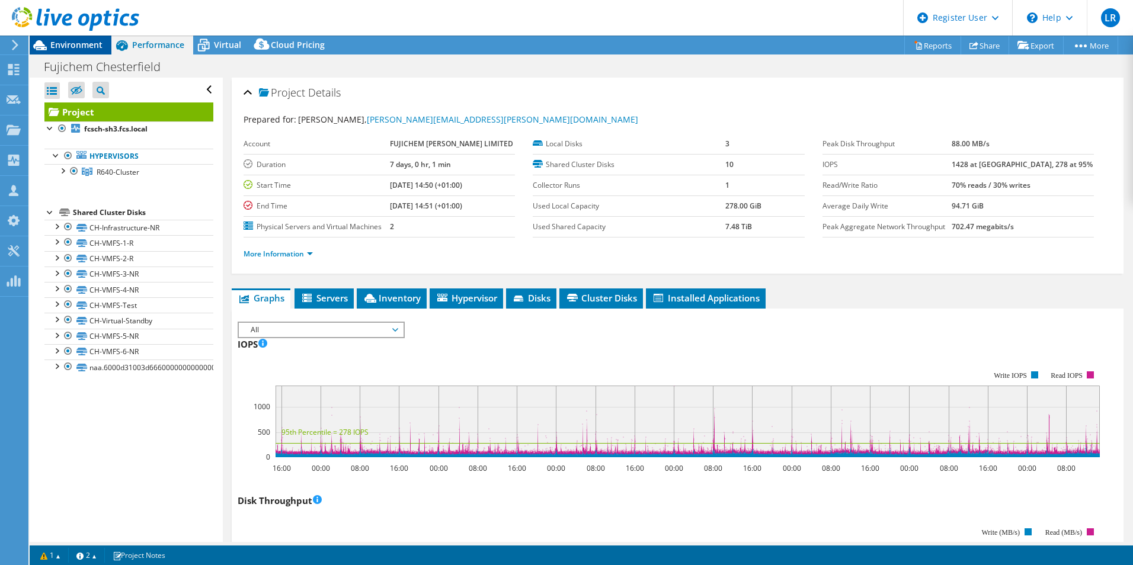
click at [59, 41] on span "Environment" at bounding box center [76, 44] width 52 height 11
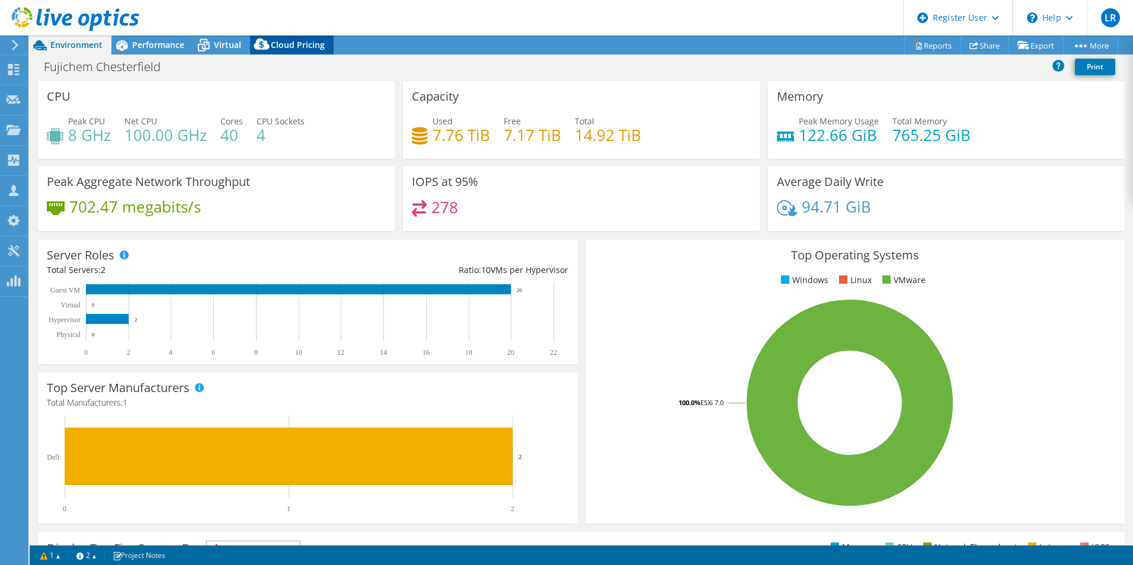
click at [264, 40] on icon at bounding box center [262, 47] width 24 height 24
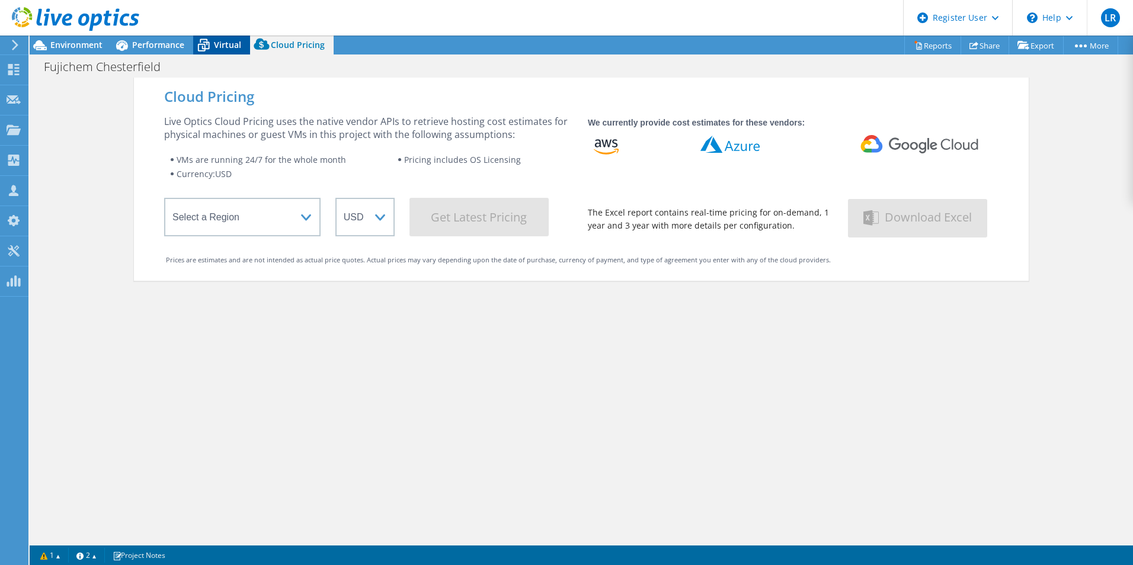
click at [219, 40] on span "Virtual" at bounding box center [227, 44] width 27 height 11
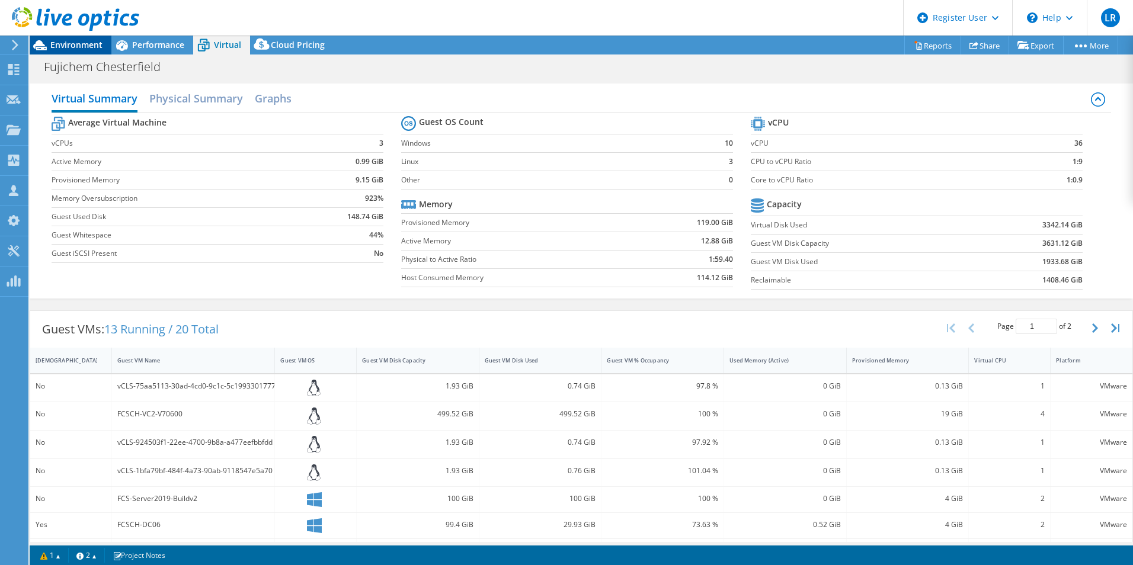
click at [62, 50] on span "Environment" at bounding box center [76, 44] width 52 height 11
